Goal: Task Accomplishment & Management: Use online tool/utility

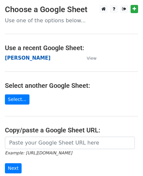
click at [17, 60] on strong "[PERSON_NAME]" at bounding box center [27, 58] width 45 height 6
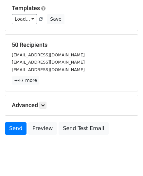
scroll to position [77, 0]
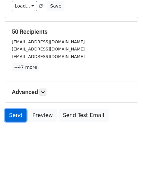
click at [18, 115] on link "Send" at bounding box center [16, 115] width 22 height 12
